Goal: Task Accomplishment & Management: Use online tool/utility

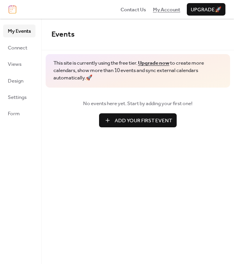
click at [164, 10] on span "My Account" at bounding box center [166, 10] width 27 height 8
click at [161, 8] on span "My Account" at bounding box center [166, 10] width 27 height 8
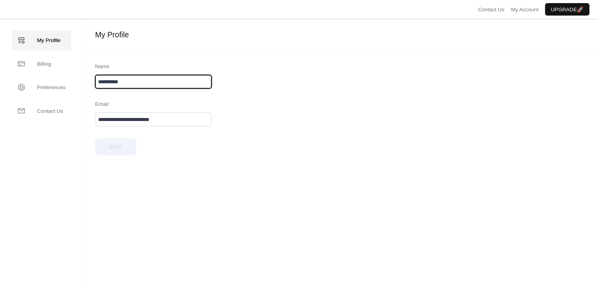
click at [145, 79] on input "**********" at bounding box center [153, 82] width 117 height 14
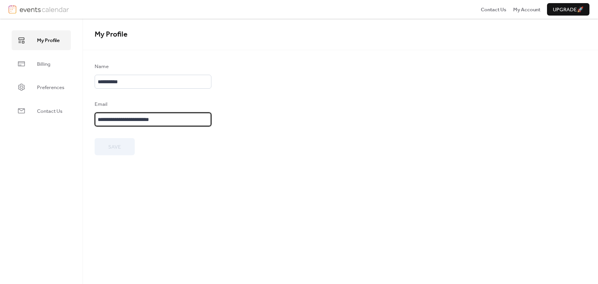
click at [166, 122] on input "**********" at bounding box center [153, 120] width 117 height 14
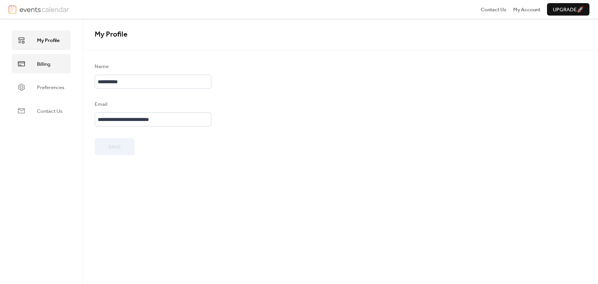
click at [45, 63] on span "Billing" at bounding box center [43, 64] width 13 height 8
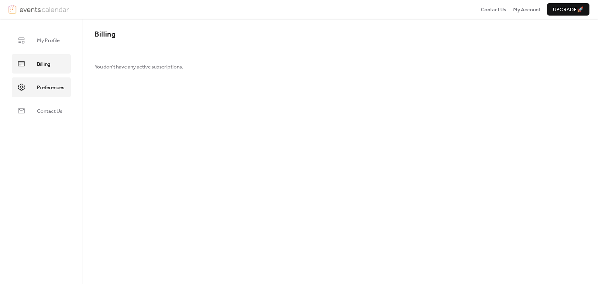
click at [45, 89] on span "Preferences" at bounding box center [50, 88] width 27 height 8
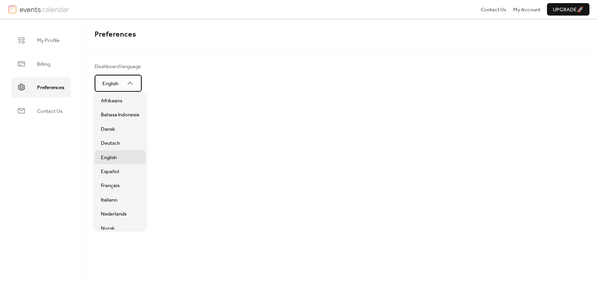
click at [100, 82] on div "English" at bounding box center [118, 83] width 47 height 17
click at [117, 215] on span "Nederlands" at bounding box center [114, 214] width 26 height 8
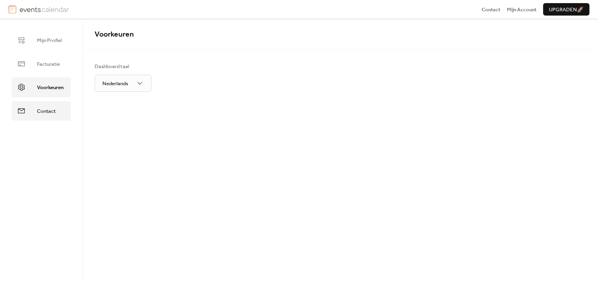
click at [45, 109] on span "Contact" at bounding box center [46, 112] width 19 height 8
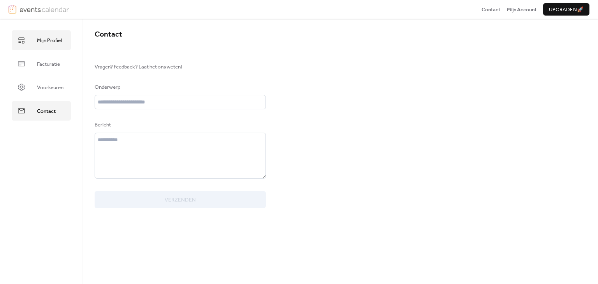
click at [37, 44] on span "Mijn Profiel" at bounding box center [49, 41] width 25 height 8
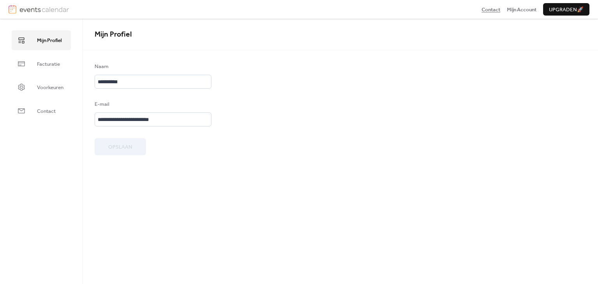
click at [493, 9] on span "Contact" at bounding box center [491, 10] width 19 height 8
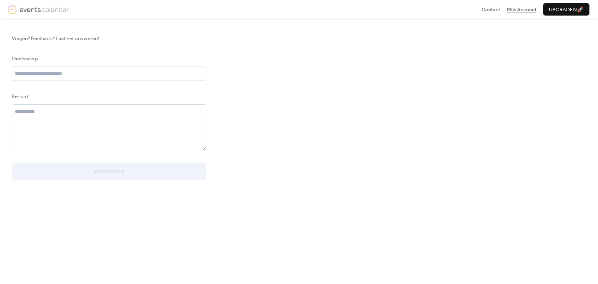
click at [524, 9] on span "Mijn Account" at bounding box center [522, 10] width 30 height 8
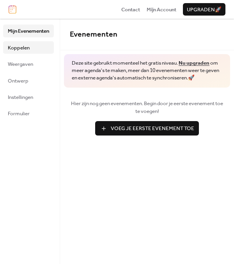
click at [17, 46] on span "Koppelen" at bounding box center [19, 48] width 22 height 8
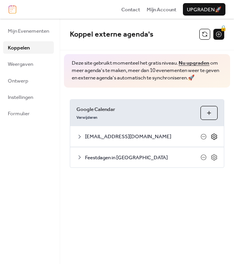
click at [213, 137] on icon at bounding box center [213, 136] width 7 height 7
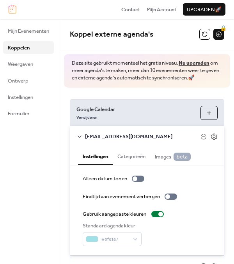
scroll to position [43, 0]
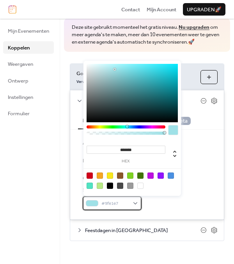
click at [120, 202] on span "#9fe1e7" at bounding box center [115, 204] width 28 height 8
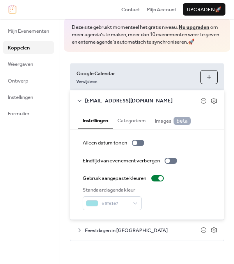
click at [170, 122] on span "Images beta" at bounding box center [173, 121] width 36 height 8
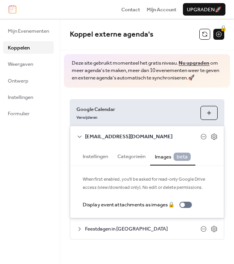
click at [49, 191] on div "Mijn Evenementen Koppelen Weergaven Ontwerp Instellingen Formulier" at bounding box center [30, 141] width 60 height 245
click at [64, 156] on div "Google Calendar Verwijderen Agenda's Selecteren redaksje.huns.leons@gmail.com I…" at bounding box center [147, 170] width 174 height 164
click at [31, 139] on div "Mijn Evenementen Koppelen Weergaven Ontwerp Instellingen Formulier" at bounding box center [30, 141] width 60 height 245
click at [201, 36] on button at bounding box center [204, 34] width 11 height 11
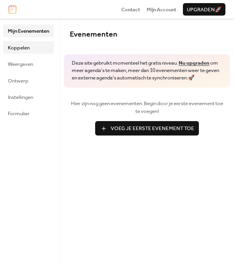
click at [25, 47] on span "Koppelen" at bounding box center [19, 48] width 22 height 8
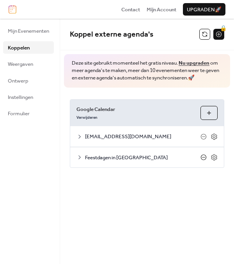
click at [201, 156] on icon at bounding box center [203, 157] width 6 height 6
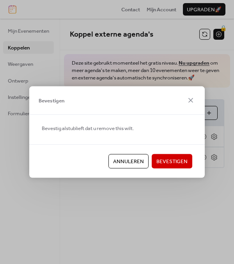
click at [171, 159] on span "Bevestigen" at bounding box center [171, 162] width 31 height 8
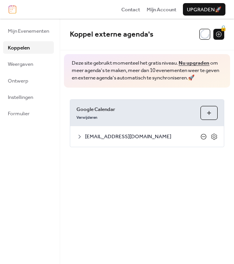
click at [204, 136] on icon at bounding box center [203, 136] width 3 height 0
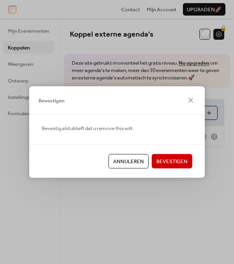
click at [174, 160] on span "Bevestigen" at bounding box center [171, 162] width 31 height 8
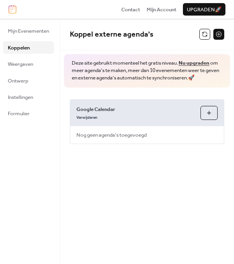
click at [206, 110] on button "Agenda's Selecteren" at bounding box center [208, 113] width 17 height 14
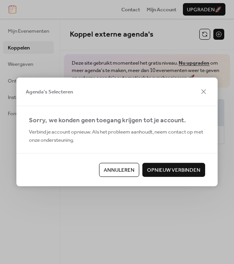
click at [168, 168] on span "Opnieuw verbinden" at bounding box center [173, 170] width 53 height 8
click at [123, 169] on span "Annuleren" at bounding box center [119, 170] width 31 height 8
